Goal: Task Accomplishment & Management: Complete application form

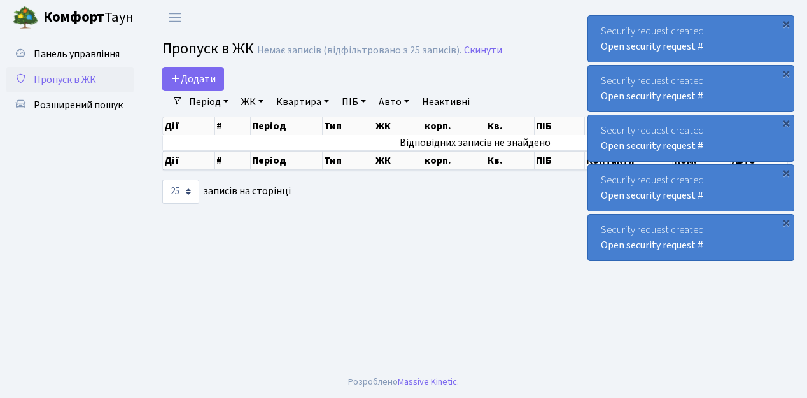
select select "25"
click at [82, 80] on span "Пропуск в ЖК" at bounding box center [65, 80] width 62 height 14
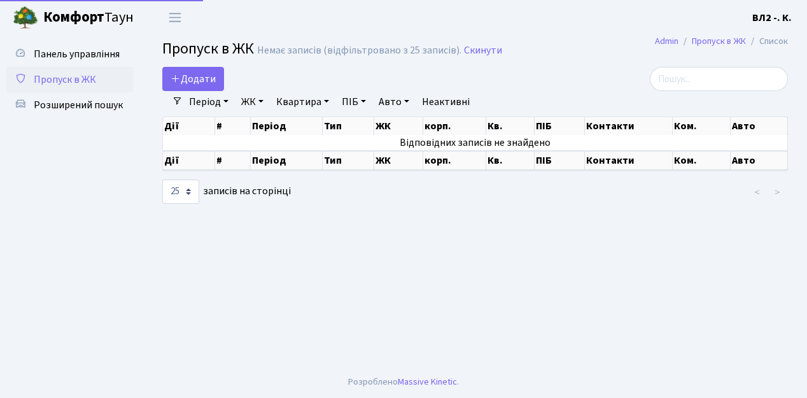
select select "25"
click at [75, 82] on span "Пропуск в ЖК" at bounding box center [65, 80] width 62 height 14
select select "25"
click at [197, 78] on span "Додати" at bounding box center [193, 79] width 45 height 14
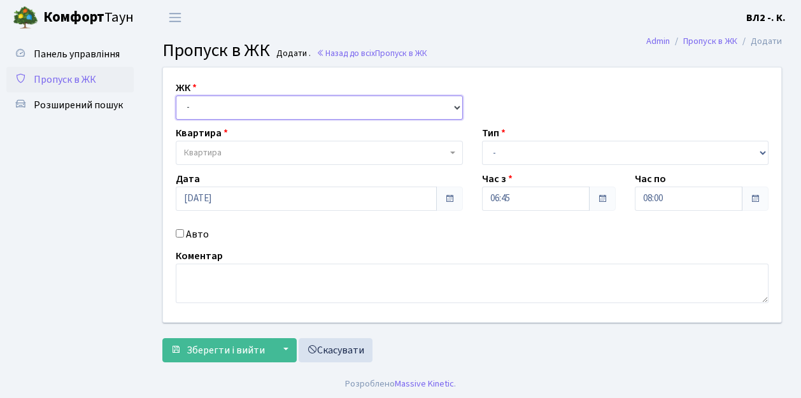
click at [201, 102] on select "- ВЛ1, Ужгородський пров., 4/1 ВЛ2, Голосіївський просп., 76 ВЛ3, пр.Голосіївсь…" at bounding box center [319, 108] width 287 height 24
select select "317"
click at [176, 96] on select "- ВЛ1, Ужгородський пров., 4/1 ВЛ2, Голосіївський просп., 76 ВЛ3, пр.Голосіївсь…" at bounding box center [319, 108] width 287 height 24
select select
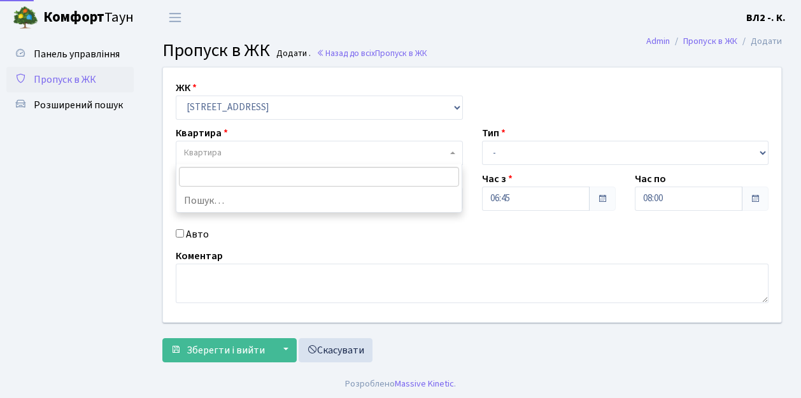
click at [248, 152] on span "Квартира" at bounding box center [315, 152] width 263 height 13
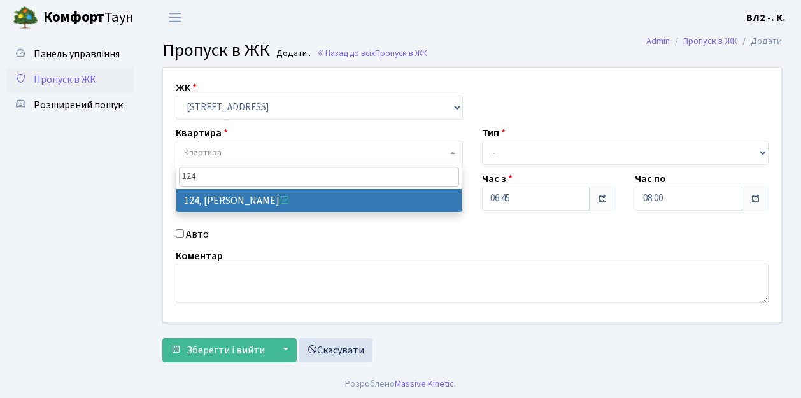
type input "124"
select select "38308"
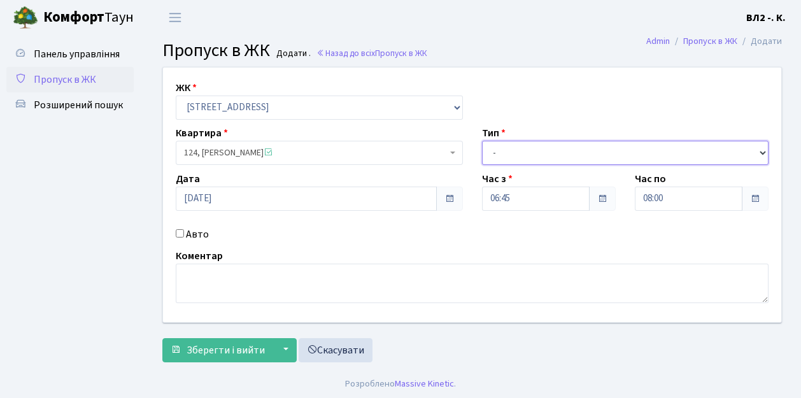
click at [553, 145] on select "- Доставка Таксі Гості Сервіс" at bounding box center [625, 153] width 287 height 24
select select "1"
click at [482, 141] on select "- Доставка Таксі Гості Сервіс" at bounding box center [625, 153] width 287 height 24
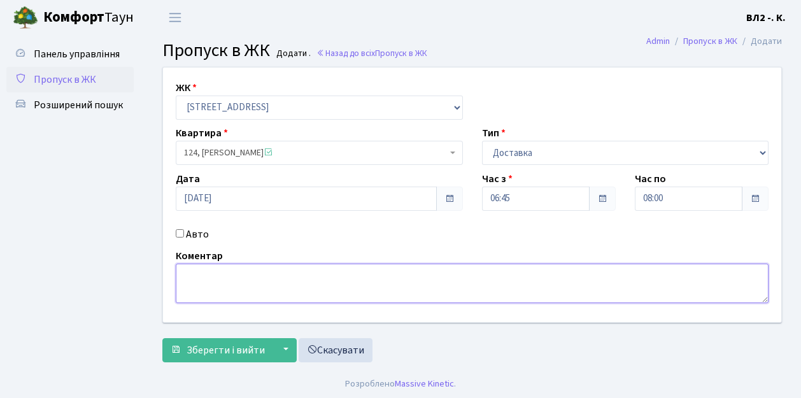
click at [199, 282] on textarea at bounding box center [472, 283] width 593 height 39
type textarea "Time it"
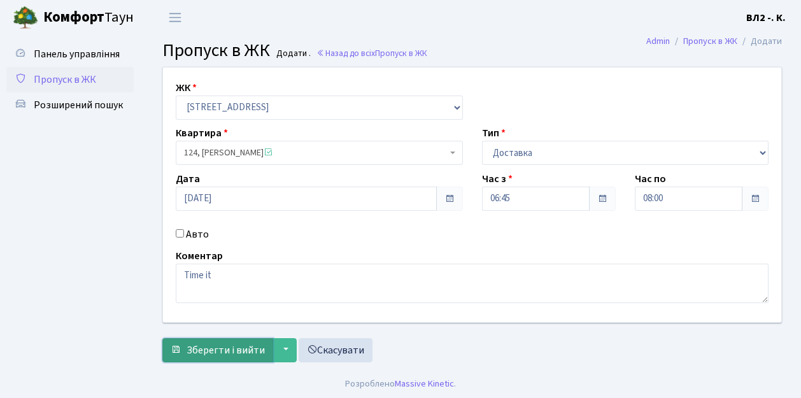
click at [220, 353] on span "Зберегти і вийти" at bounding box center [226, 350] width 78 height 14
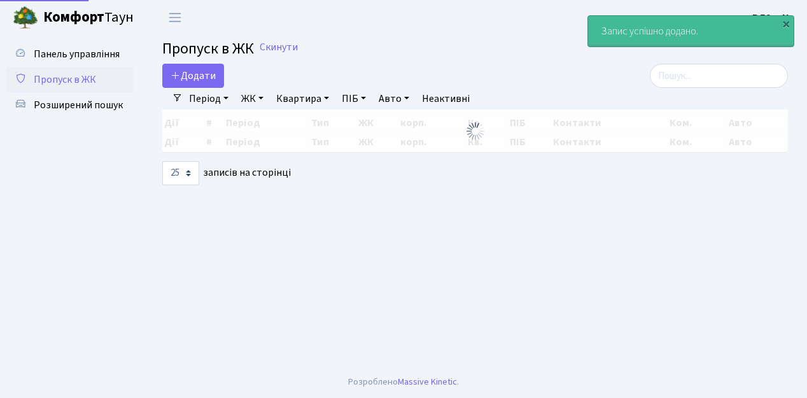
select select "25"
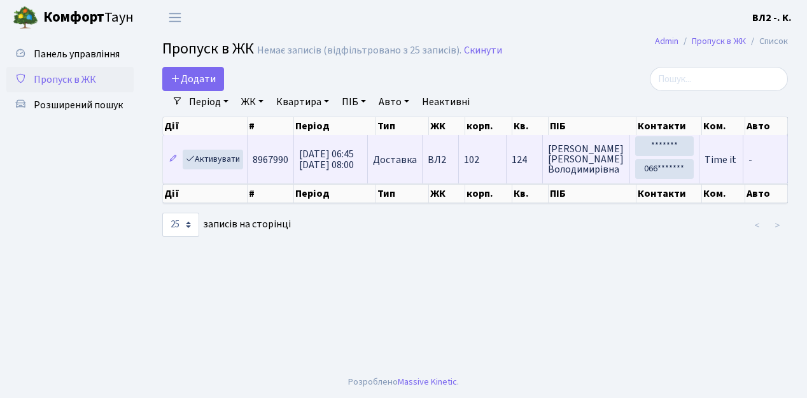
click at [742, 161] on td "Time it" at bounding box center [722, 159] width 44 height 48
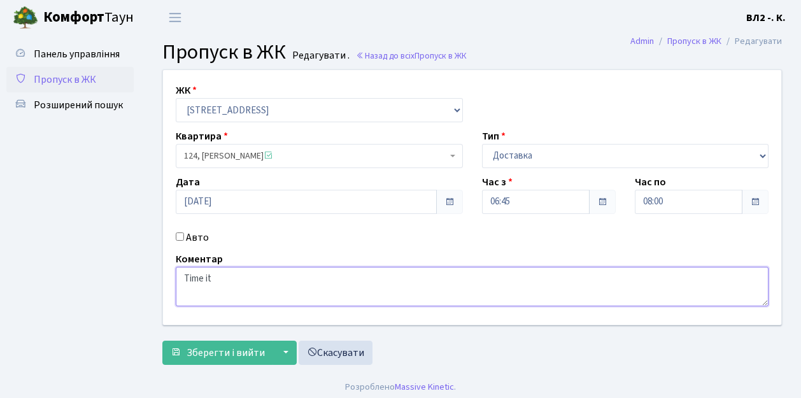
drag, startPoint x: 215, startPoint y: 281, endPoint x: 157, endPoint y: 273, distance: 59.3
click at [157, 273] on div "ЖК - ВЛ1, Ужгородський пров., 4/1 ВЛ2, Голосіївський просп., 76 ВЛ3, пр.Голосії…" at bounding box center [471, 197] width 637 height 255
click at [72, 82] on span "Пропуск в ЖК" at bounding box center [65, 80] width 62 height 14
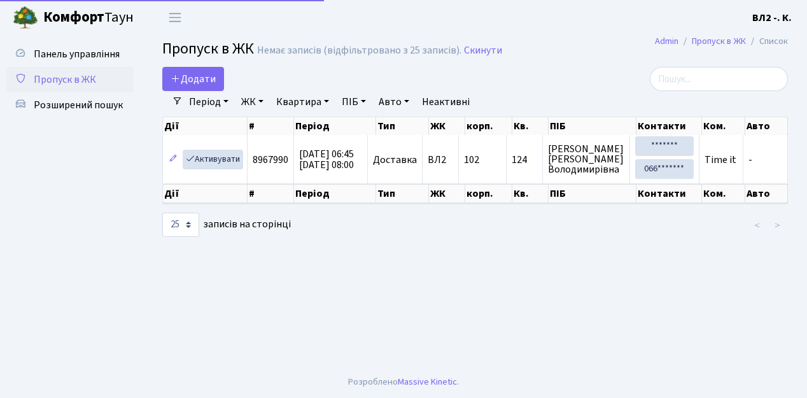
select select "25"
click at [70, 82] on span "Пропуск в ЖК" at bounding box center [65, 80] width 62 height 14
select select "25"
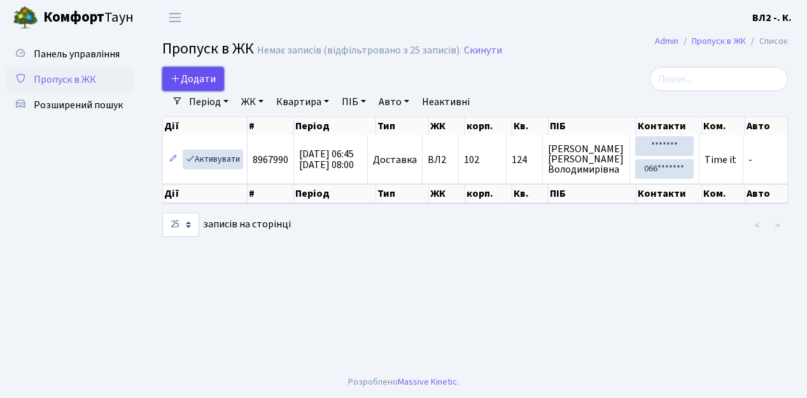
click at [198, 82] on span "Додати" at bounding box center [193, 79] width 45 height 14
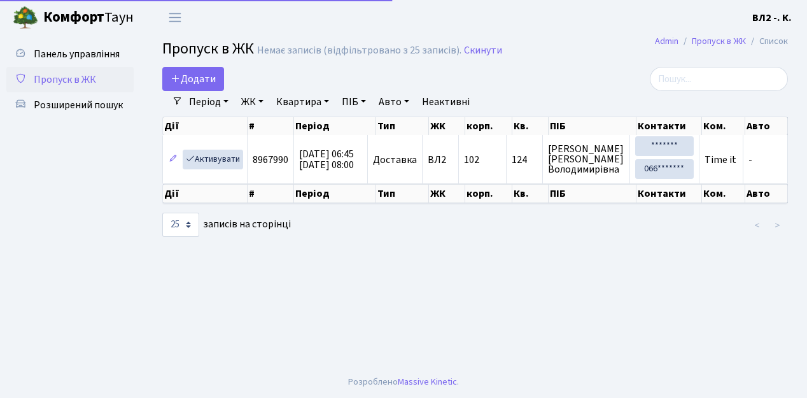
select select "25"
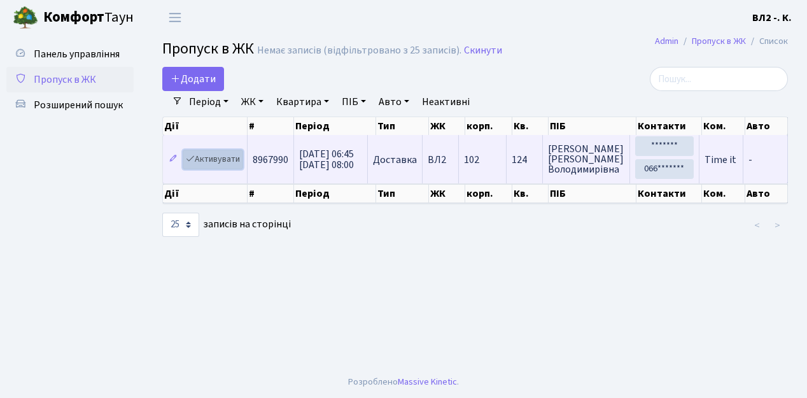
click at [214, 157] on link "Активувати" at bounding box center [213, 160] width 60 height 20
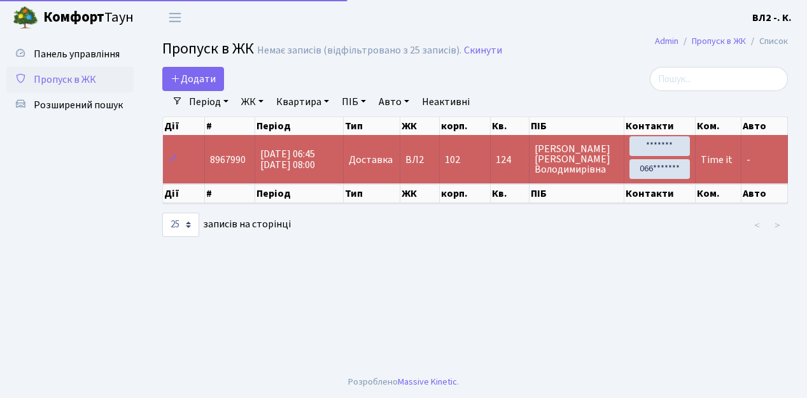
select select "25"
click at [199, 101] on link "Період" at bounding box center [209, 102] width 50 height 22
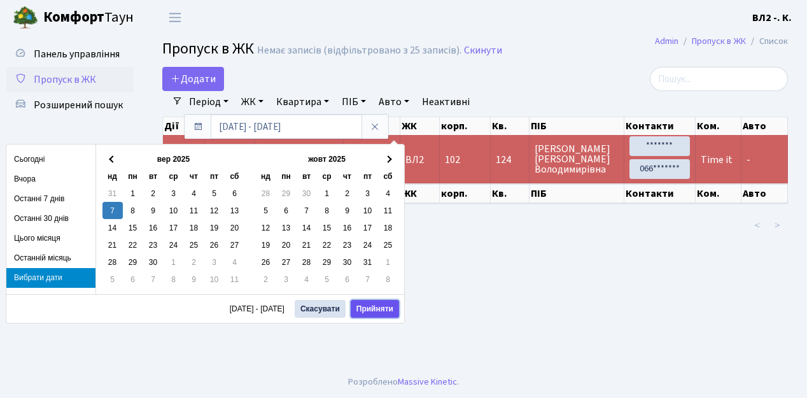
click at [372, 303] on button "Прийняти" at bounding box center [375, 309] width 48 height 18
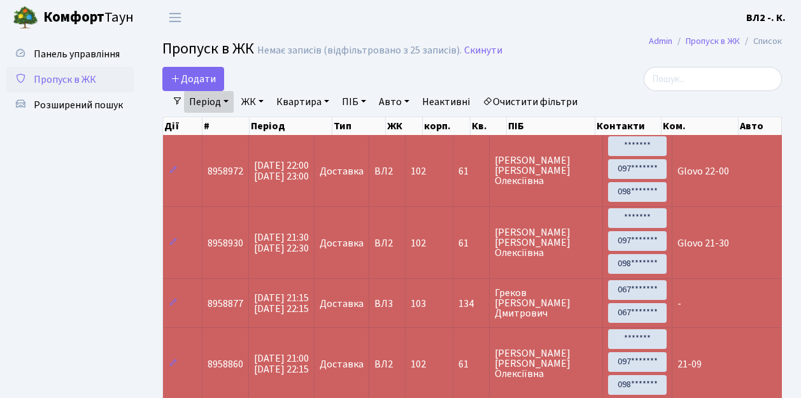
click at [204, 103] on link "Період" at bounding box center [209, 102] width 50 height 22
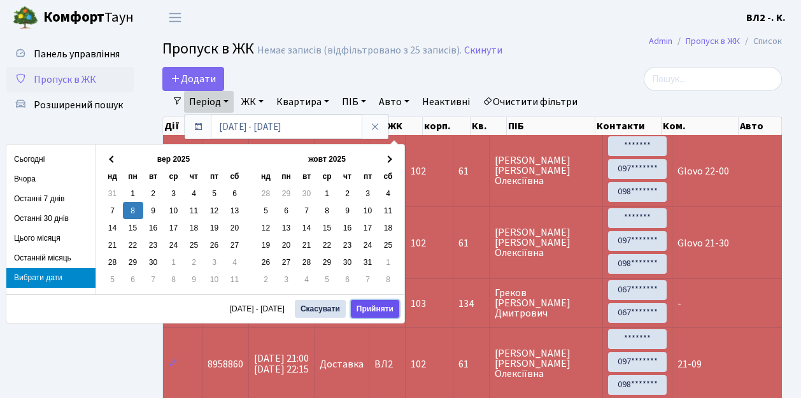
click at [381, 311] on button "Прийняти" at bounding box center [375, 309] width 48 height 18
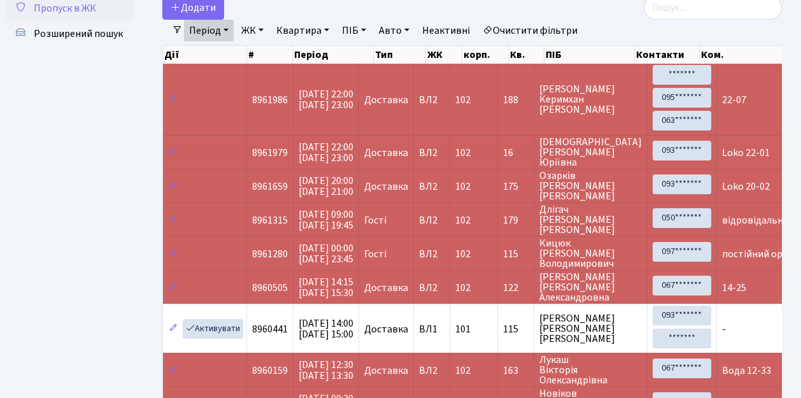
scroll to position [60, 0]
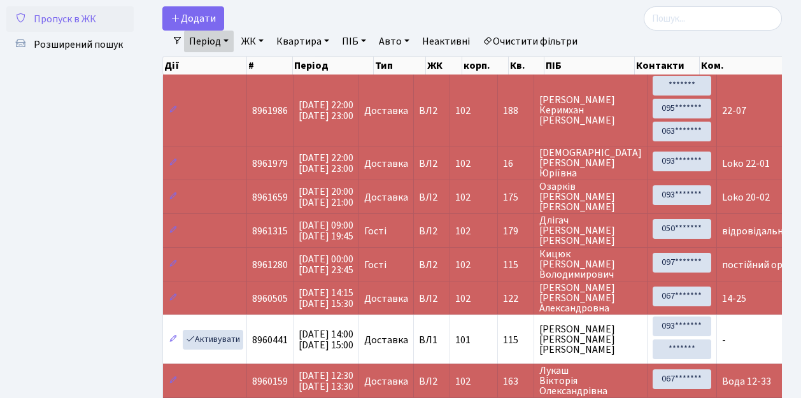
click at [56, 23] on span "Пропуск в ЖК" at bounding box center [65, 19] width 62 height 14
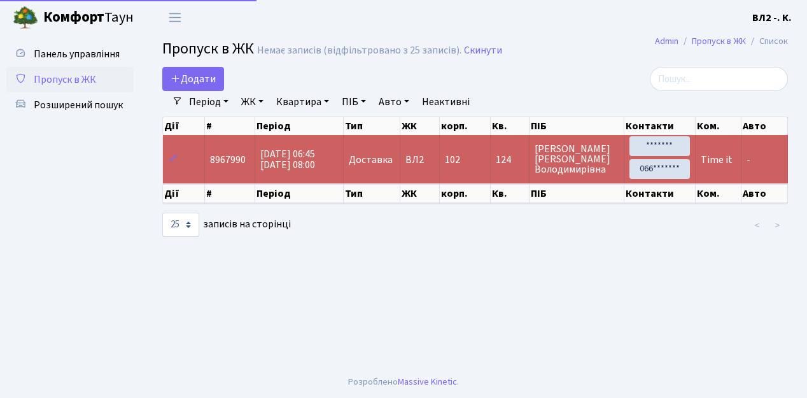
select select "25"
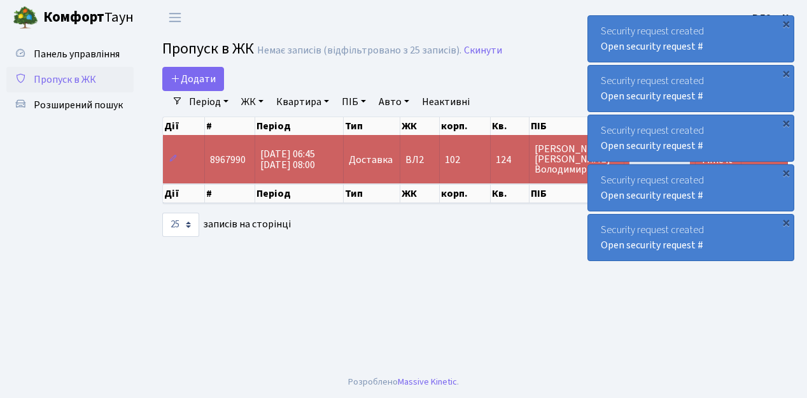
click at [70, 81] on span "Пропуск в ЖК" at bounding box center [65, 80] width 62 height 14
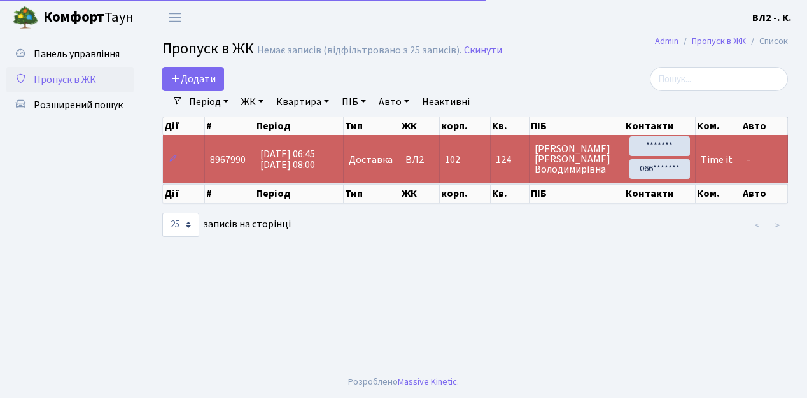
select select "25"
